Goal: Information Seeking & Learning: Understand process/instructions

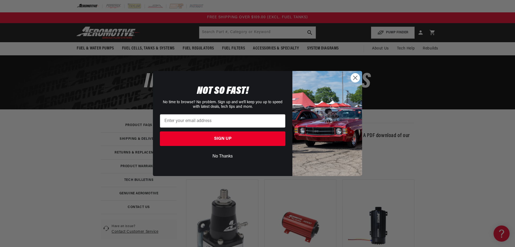
click at [356, 77] on icon "Close dialog" at bounding box center [356, 78] width 4 height 4
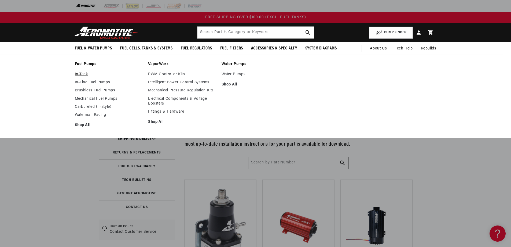
click at [83, 73] on link "In-Tank" at bounding box center [109, 74] width 68 height 5
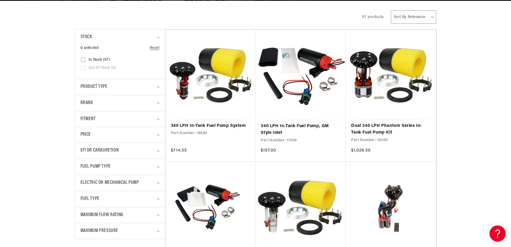
scroll to position [134, 0]
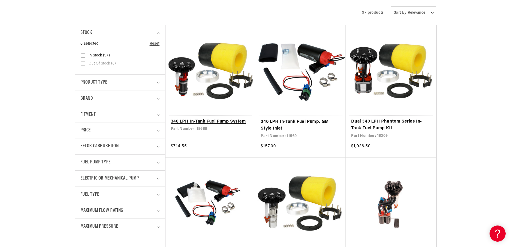
click at [185, 118] on link "340 LPH In-Tank Fuel Pump System" at bounding box center [210, 121] width 79 height 7
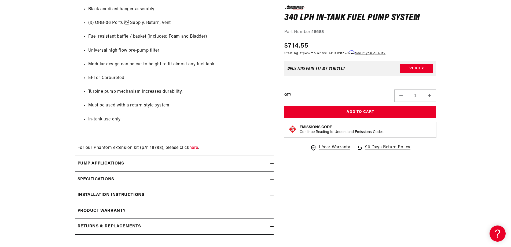
scroll to position [563, 0]
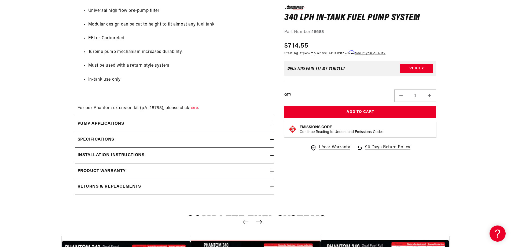
click at [255, 159] on div "Installation Instructions" at bounding box center [173, 155] width 196 height 7
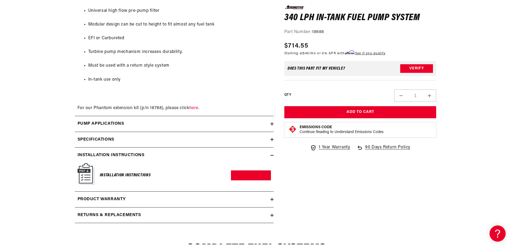
click at [86, 178] on img at bounding box center [86, 174] width 17 height 22
click at [95, 159] on h2 "Installation Instructions" at bounding box center [111, 155] width 67 height 7
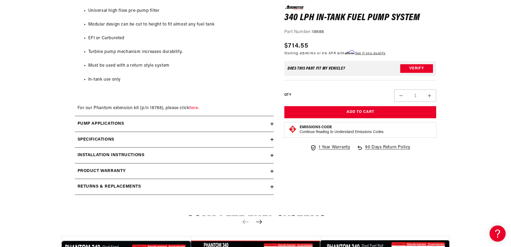
click at [95, 159] on h2 "Installation Instructions" at bounding box center [111, 155] width 67 height 7
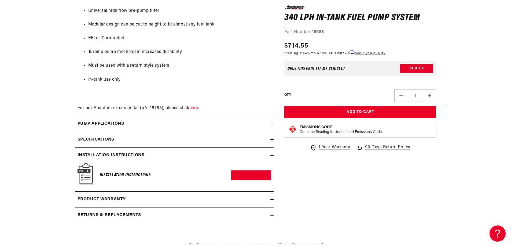
click at [116, 179] on h6 "Installation Instructions" at bounding box center [125, 174] width 51 height 7
click at [247, 180] on link "Download PDF" at bounding box center [251, 175] width 40 height 10
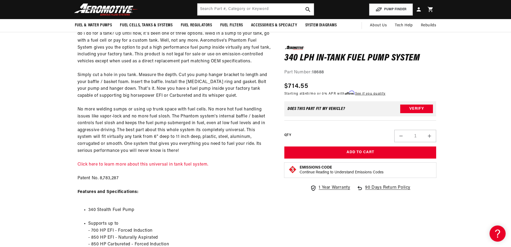
scroll to position [107, 0]
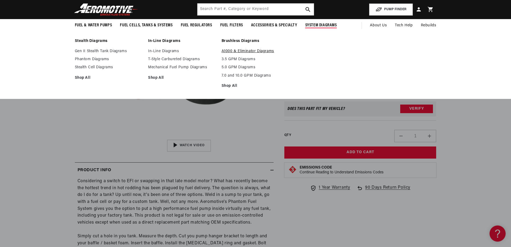
click at [268, 50] on link "A1000 & Eliminator Diagrams" at bounding box center [256, 51] width 68 height 5
